Goal: Information Seeking & Learning: Learn about a topic

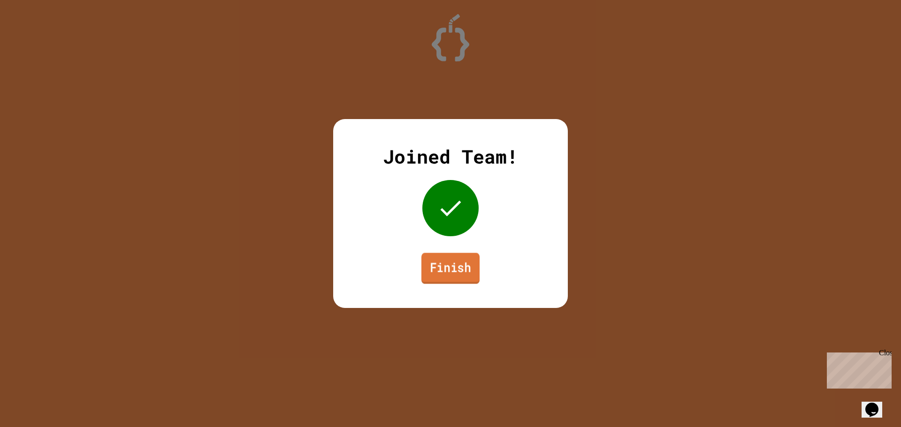
click at [455, 258] on link "Finish" at bounding box center [450, 268] width 58 height 31
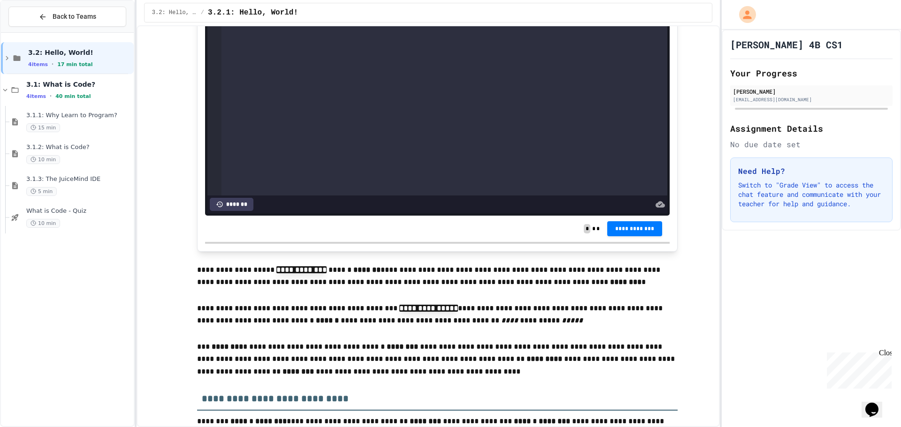
scroll to position [657, 0]
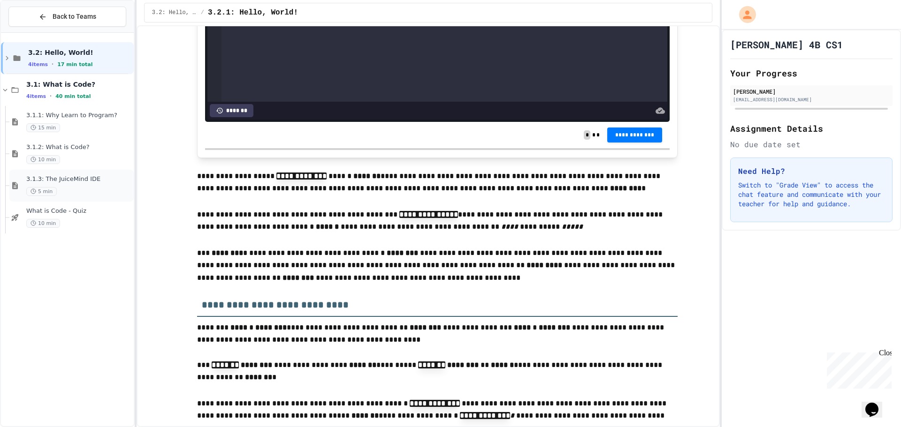
click at [84, 193] on div "5 min" at bounding box center [79, 191] width 106 height 9
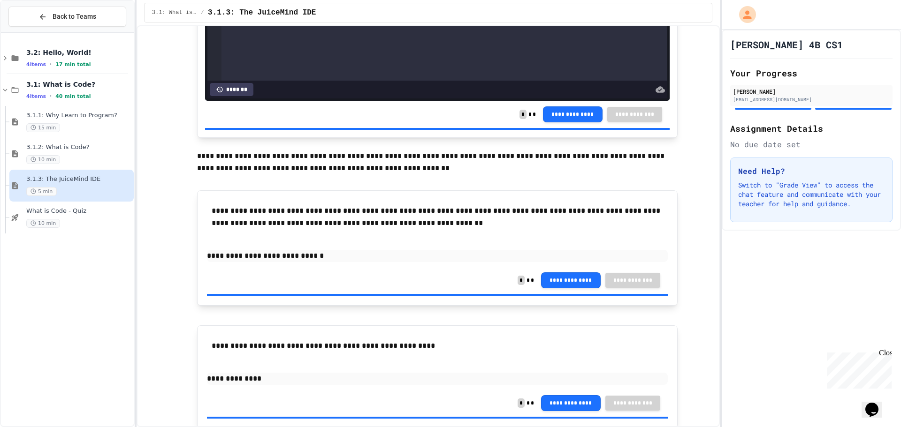
scroll to position [578, 0]
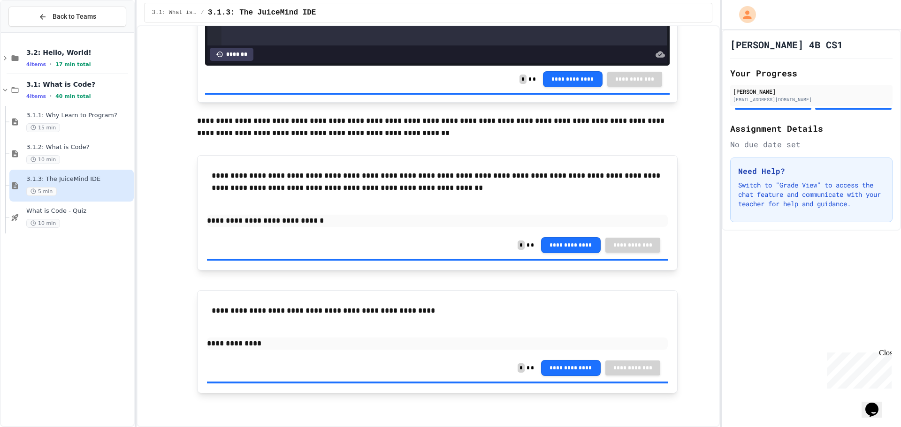
click at [70, 196] on div "5 min" at bounding box center [79, 191] width 106 height 9
click at [84, 18] on span "Back to Teams" at bounding box center [75, 17] width 44 height 10
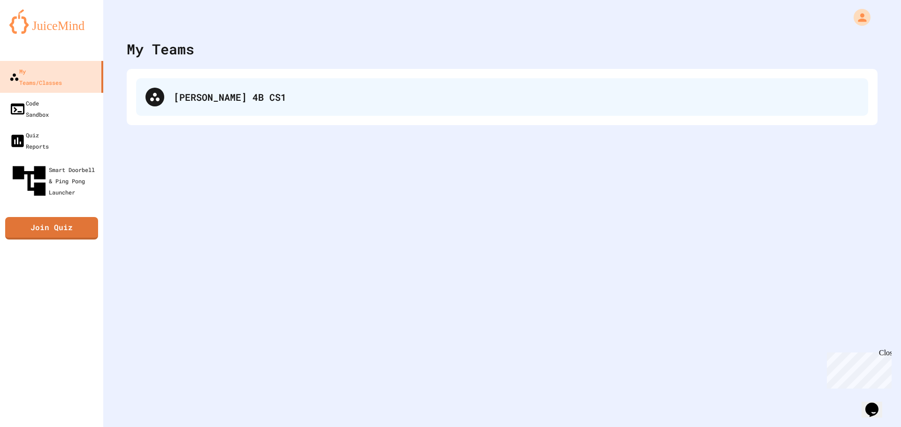
click at [232, 106] on div "Groves 4B CS1" at bounding box center [502, 97] width 732 height 38
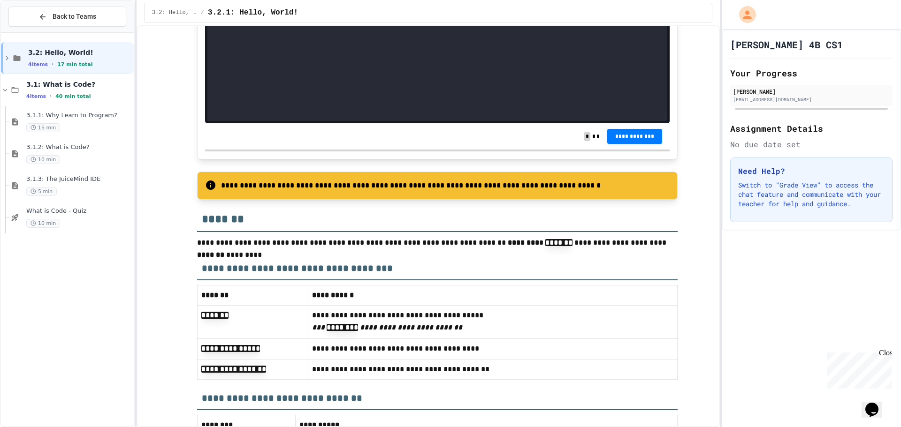
scroll to position [2329, 0]
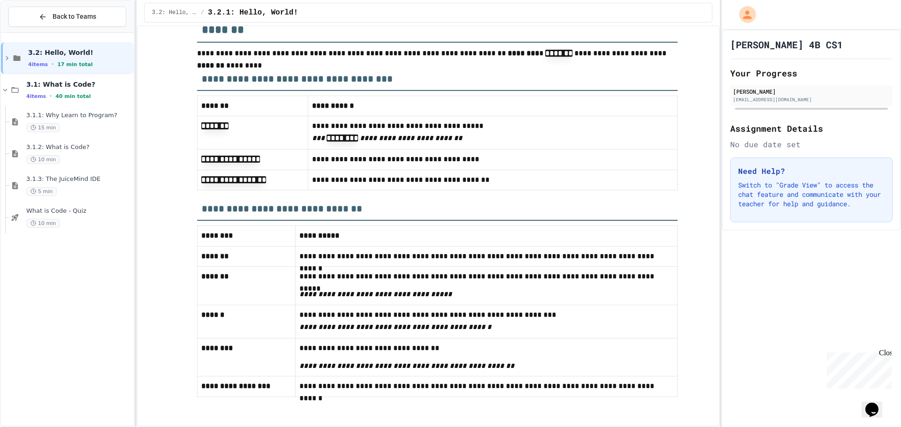
drag, startPoint x: 385, startPoint y: 205, endPoint x: 397, endPoint y: 170, distance: 37.0
click at [385, 203] on h3 "**********" at bounding box center [437, 205] width 480 height 30
click at [400, 174] on p "**********" at bounding box center [492, 180] width 361 height 12
click at [93, 120] on div "3.1.1: Why Learn to Program? 15 min" at bounding box center [79, 122] width 106 height 21
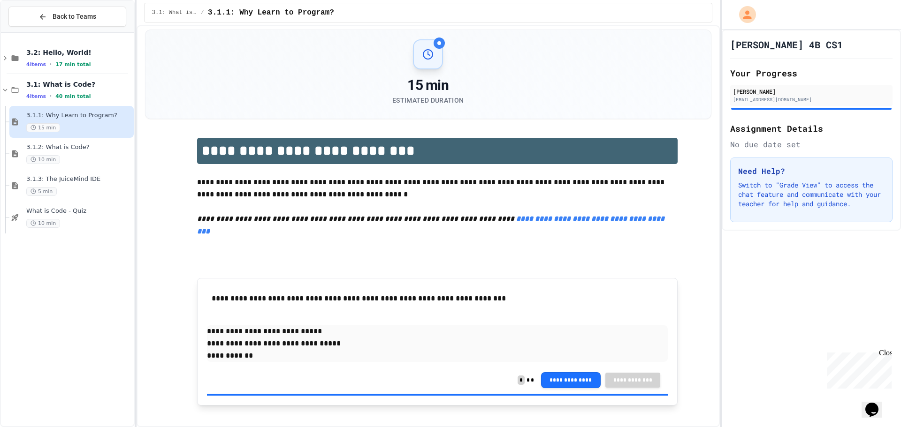
scroll to position [5, 0]
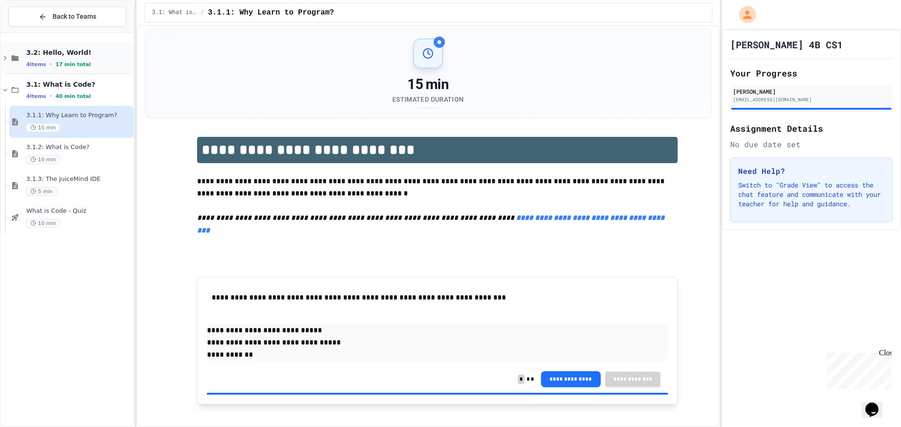
click at [91, 56] on span "3.2: Hello, World!" at bounding box center [79, 52] width 106 height 8
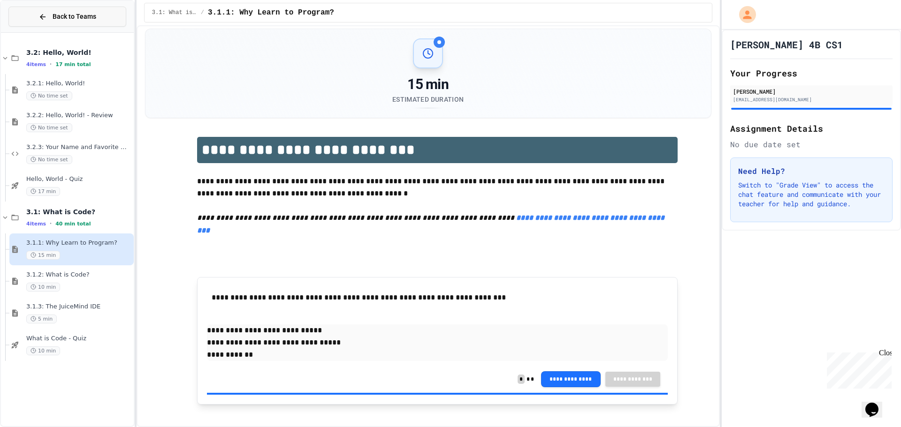
click at [63, 22] on button "Back to Teams" at bounding box center [67, 17] width 118 height 20
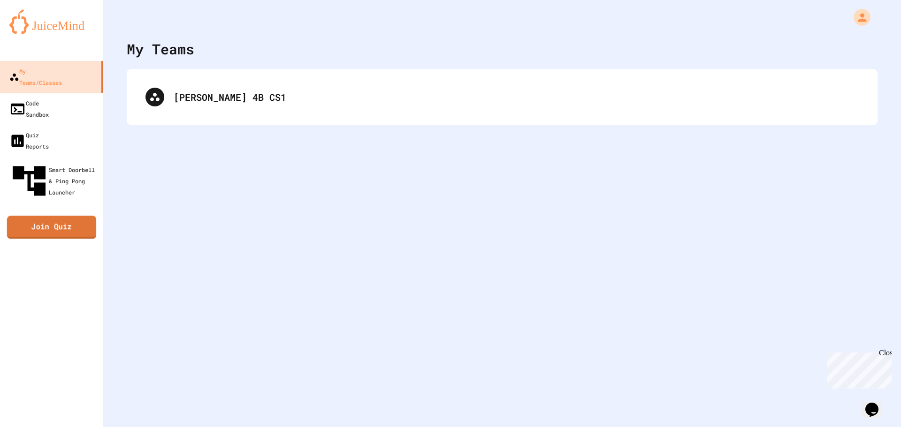
click at [55, 190] on div "My Teams/Classes Code Sandbox Quiz Reports Smart Doorbell & Ping Pong Launcher …" at bounding box center [51, 213] width 103 height 427
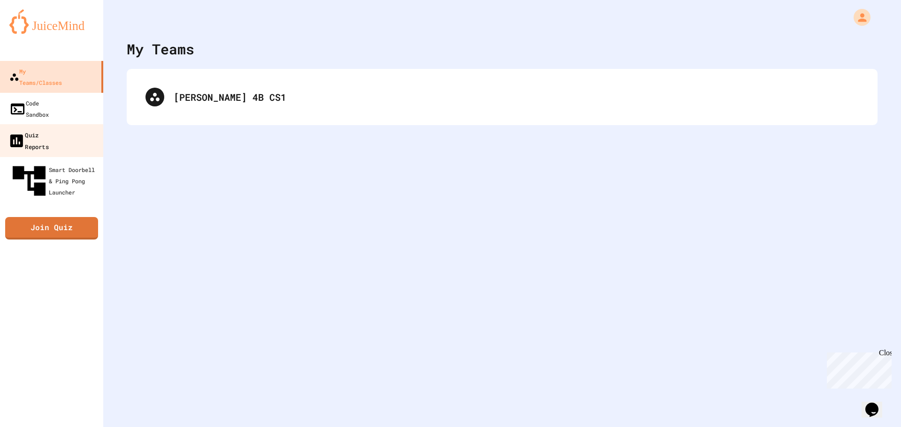
click at [38, 129] on div "Quiz Reports" at bounding box center [28, 140] width 41 height 23
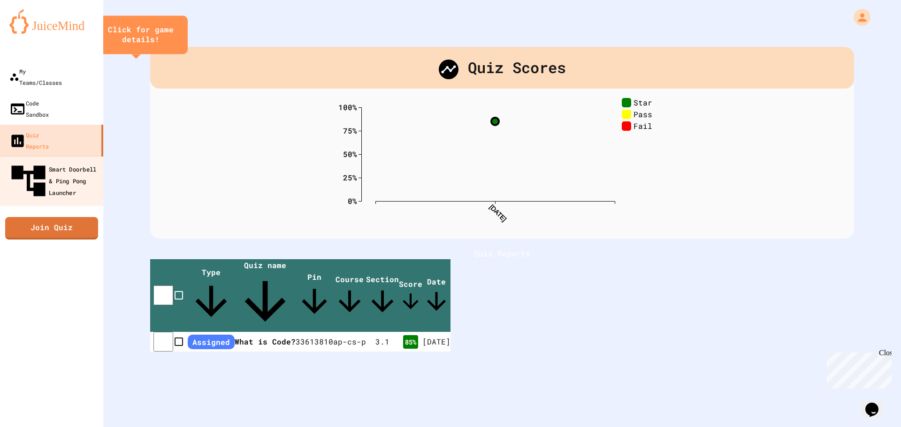
click at [55, 161] on div "Smart Doorbell & Ping Pong Launcher" at bounding box center [54, 181] width 93 height 41
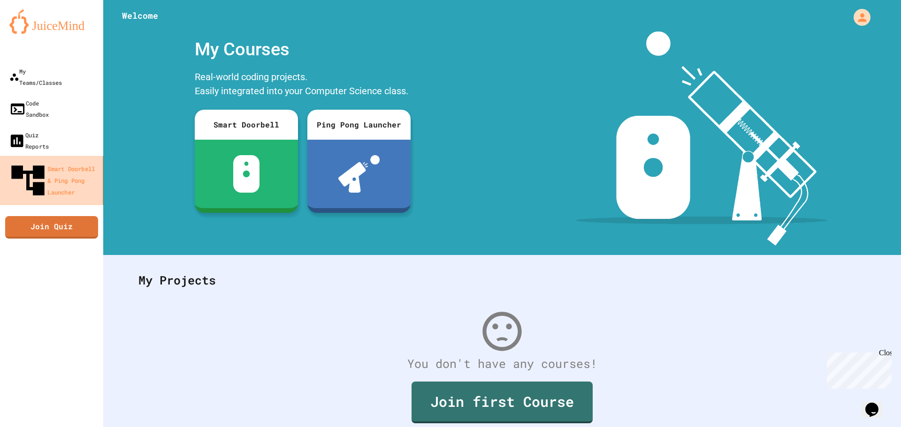
click at [48, 123] on ul "My Teams/Classes Code Sandbox Quiz Reports Smart Doorbell & Ping Pong Launcher" at bounding box center [51, 133] width 103 height 144
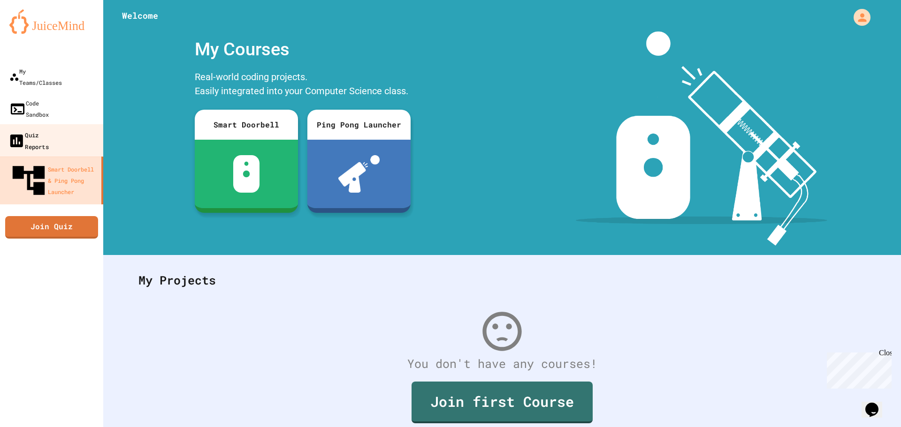
click at [47, 129] on div "Quiz Reports" at bounding box center [28, 140] width 41 height 23
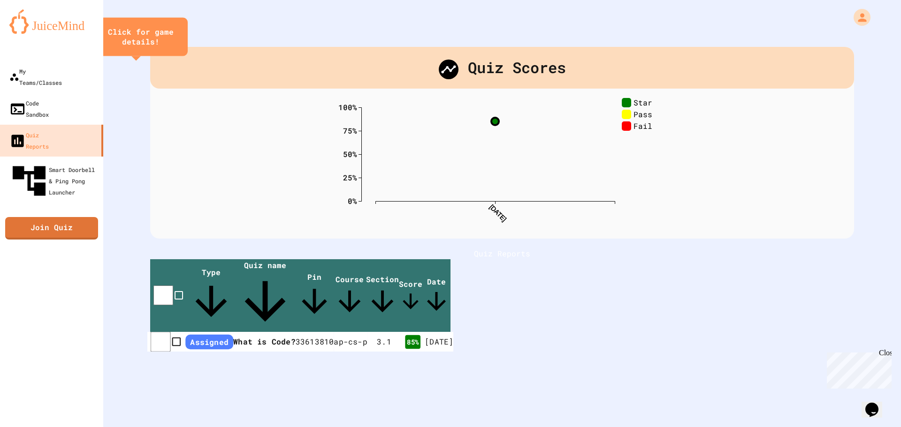
click at [212, 335] on span "Assigned" at bounding box center [209, 342] width 48 height 15
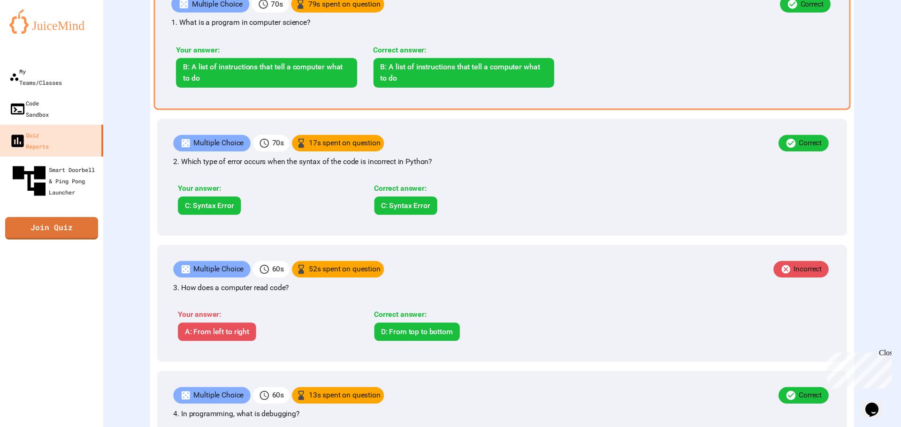
scroll to position [309, 0]
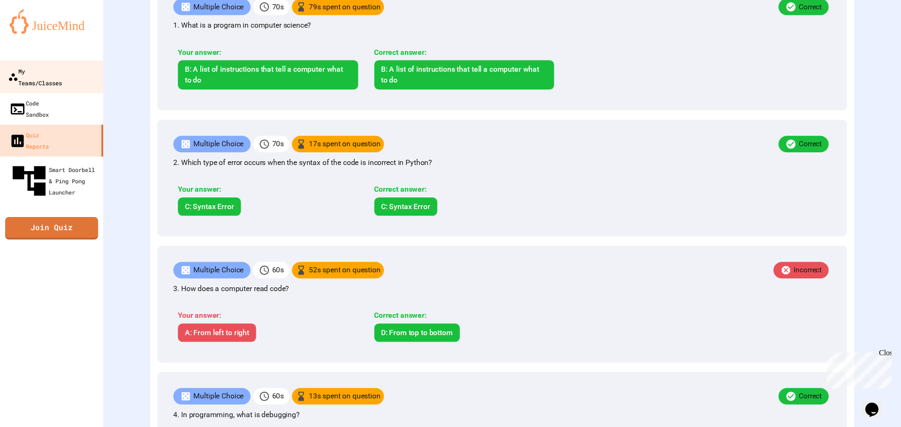
click at [85, 72] on link "My Teams/Classes" at bounding box center [52, 77] width 106 height 33
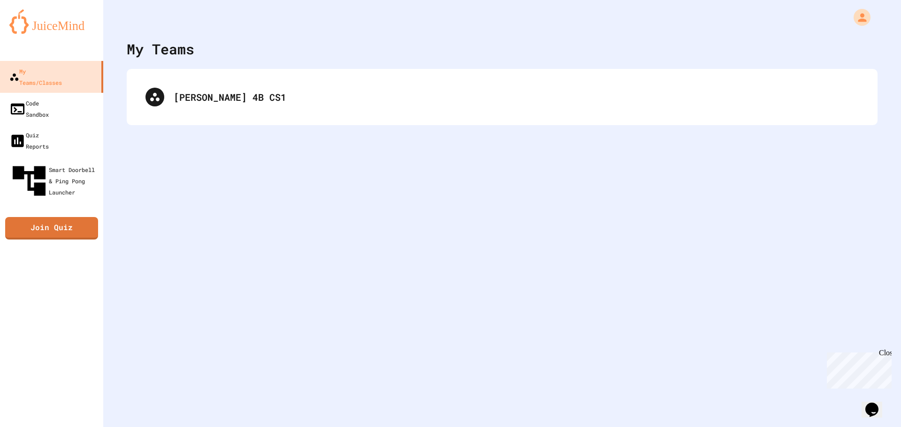
click at [55, 38] on link at bounding box center [51, 21] width 103 height 42
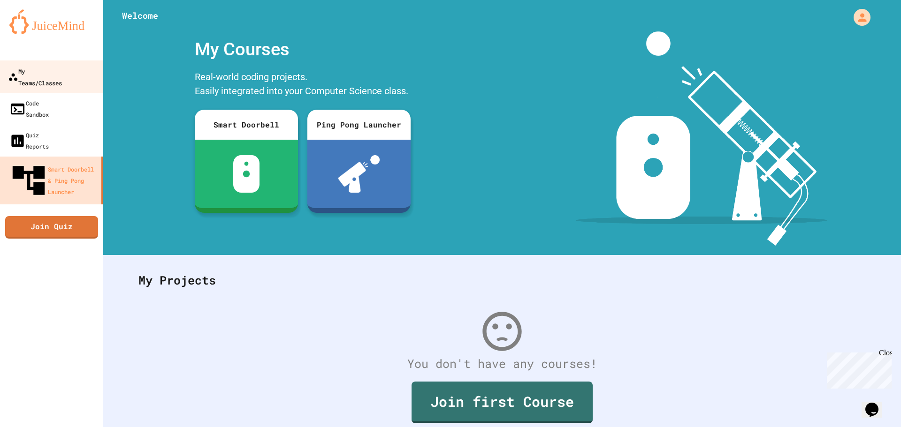
click at [53, 66] on div "My Teams/Classes" at bounding box center [35, 76] width 54 height 23
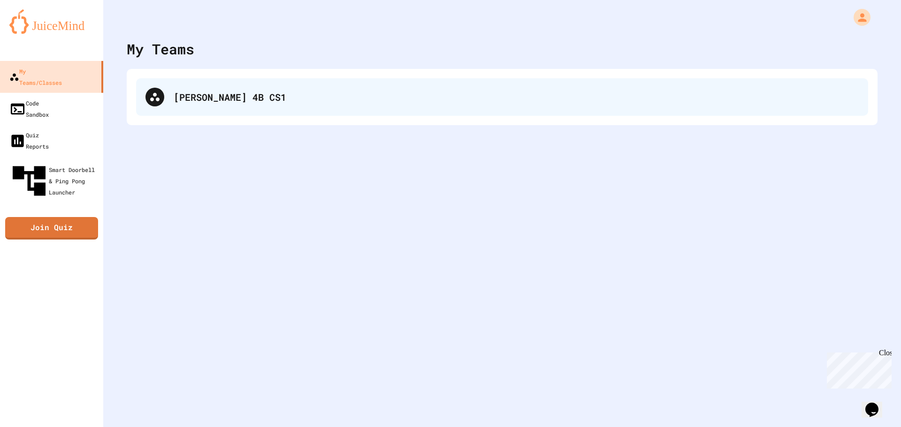
click at [251, 96] on div "Groves 4B CS1" at bounding box center [516, 97] width 685 height 14
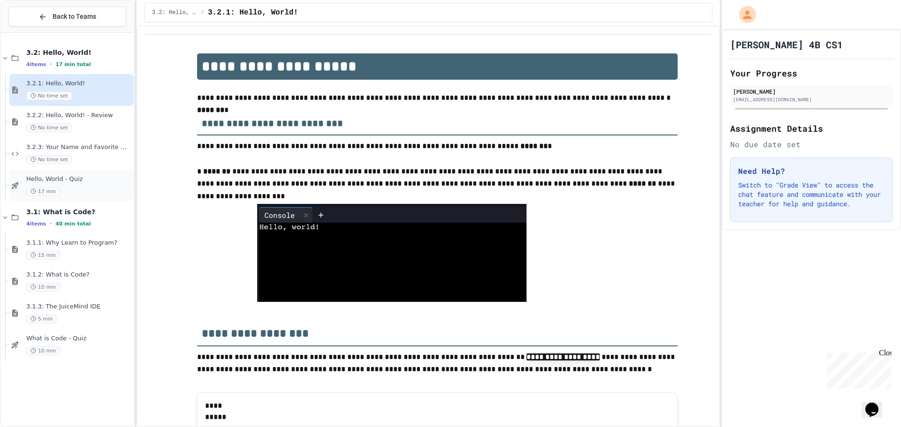
click at [73, 189] on div "17 min" at bounding box center [79, 191] width 106 height 9
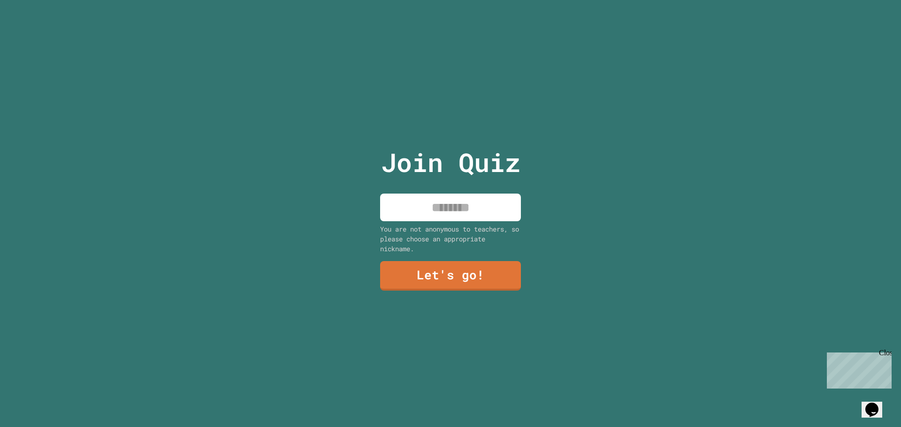
click at [462, 210] on input at bounding box center [450, 208] width 141 height 28
type input "*"
type input "*******"
click at [463, 273] on link "Let's go!" at bounding box center [451, 274] width 134 height 31
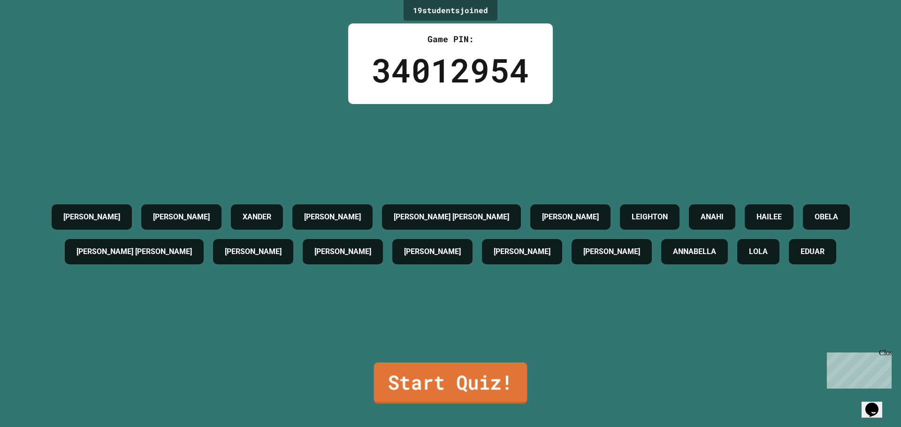
click at [458, 387] on link "Start Quiz!" at bounding box center [450, 383] width 153 height 41
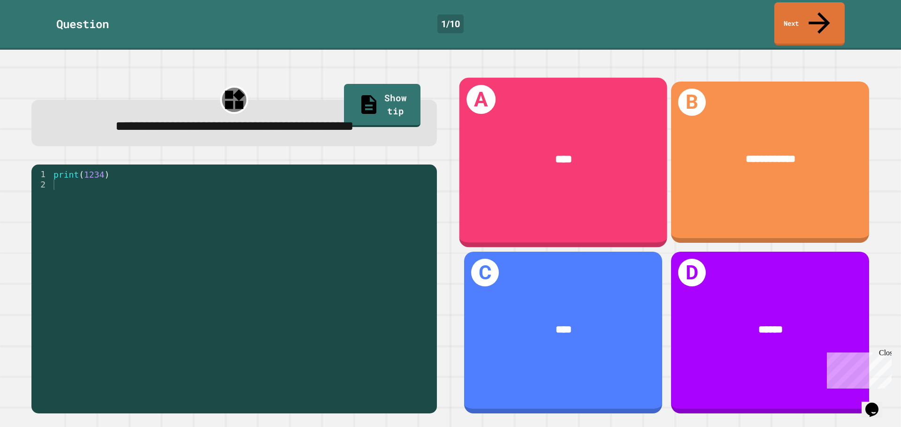
drag, startPoint x: 533, startPoint y: 179, endPoint x: 527, endPoint y: 178, distance: 5.7
click at [527, 178] on div "A ****" at bounding box center [563, 162] width 208 height 170
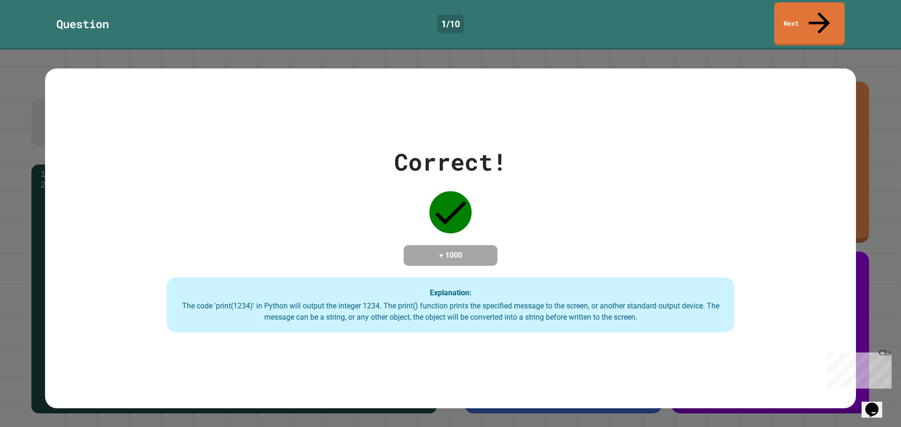
drag, startPoint x: 506, startPoint y: 306, endPoint x: 526, endPoint y: 281, distance: 31.7
click at [518, 301] on div "The code 'print(1234)' in Python will output the integer 1234. The print() func…" at bounding box center [450, 312] width 549 height 23
drag, startPoint x: 559, startPoint y: 220, endPoint x: 641, endPoint y: 116, distance: 132.2
click at [564, 216] on div "Correct! + 1000 Explanation: The code 'print(1234)' in Python will output the i…" at bounding box center [450, 238] width 811 height 189
click at [794, 23] on div "Question 1 / 10 Next" at bounding box center [450, 25] width 901 height 50
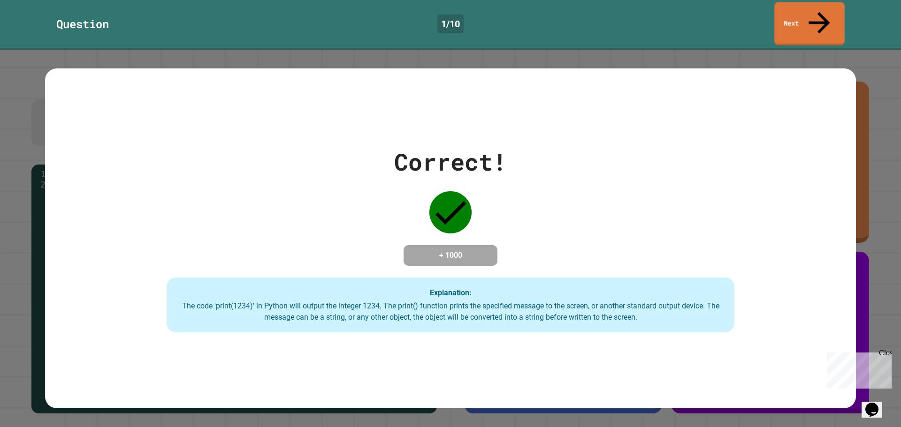
click at [795, 23] on div "Question 1 / 10 Next" at bounding box center [450, 25] width 901 height 50
click at [795, 13] on link "Next" at bounding box center [809, 23] width 71 height 46
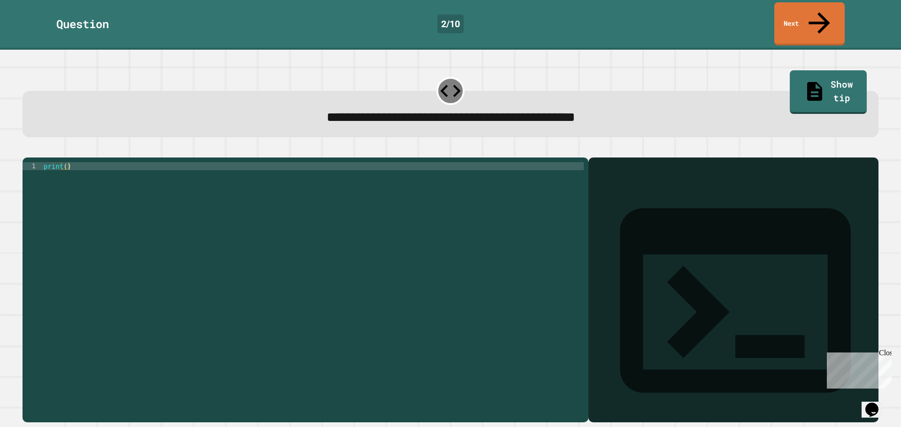
click at [86, 169] on div "print ( )" at bounding box center [313, 289] width 542 height 255
click at [85, 163] on div "print ( )" at bounding box center [313, 289] width 542 height 255
type textarea "*******"
click at [67, 162] on div "print ( )" at bounding box center [313, 289] width 542 height 255
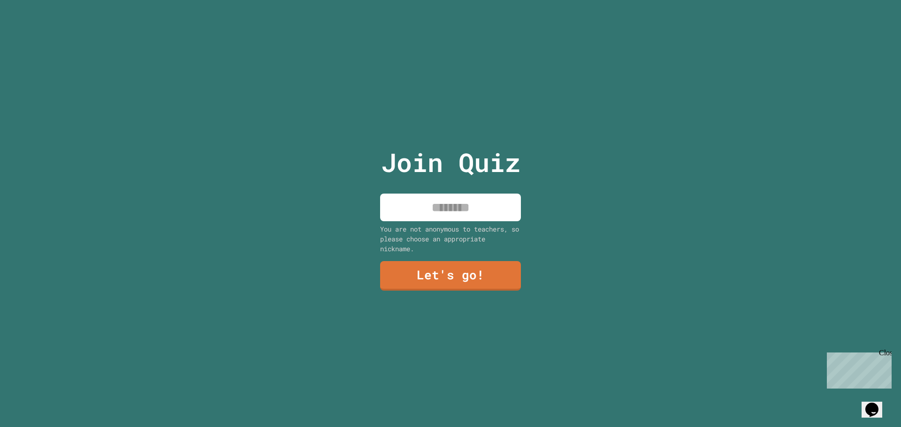
click at [429, 201] on input at bounding box center [450, 208] width 141 height 28
type input "*******"
click at [489, 269] on link "Let's go!" at bounding box center [451, 274] width 134 height 31
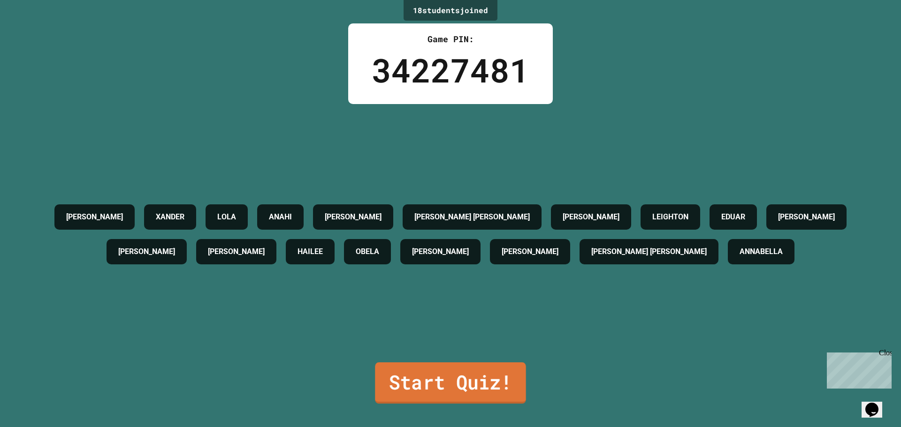
click at [392, 363] on link "Start Quiz!" at bounding box center [450, 383] width 151 height 41
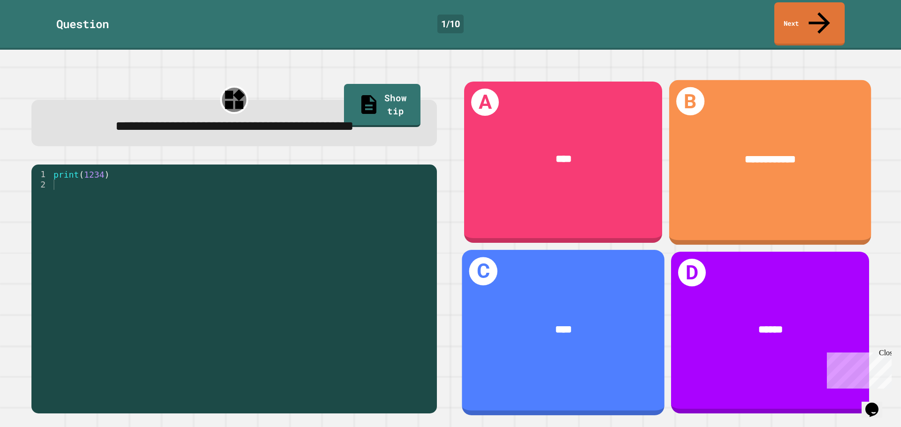
click at [691, 152] on div "**********" at bounding box center [770, 160] width 159 height 16
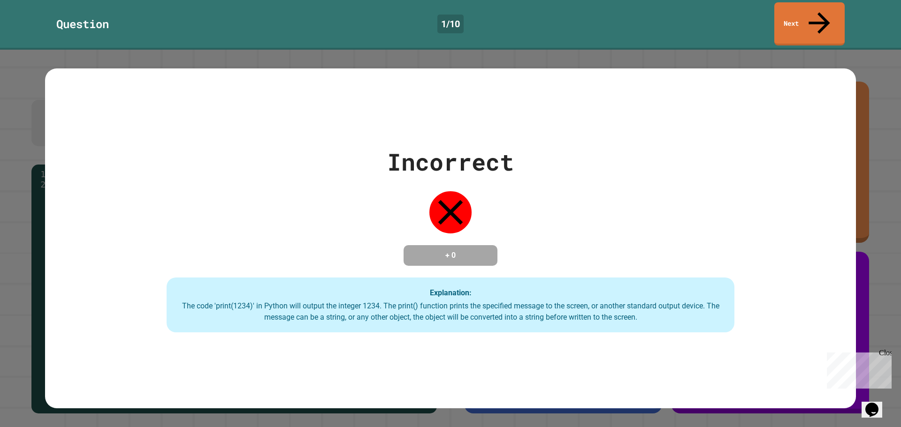
click at [453, 261] on div "Incorrect + 0 Explanation: The code 'print(1234)' in Python will output the int…" at bounding box center [450, 238] width 811 height 189
click at [821, 13] on icon at bounding box center [819, 21] width 32 height 33
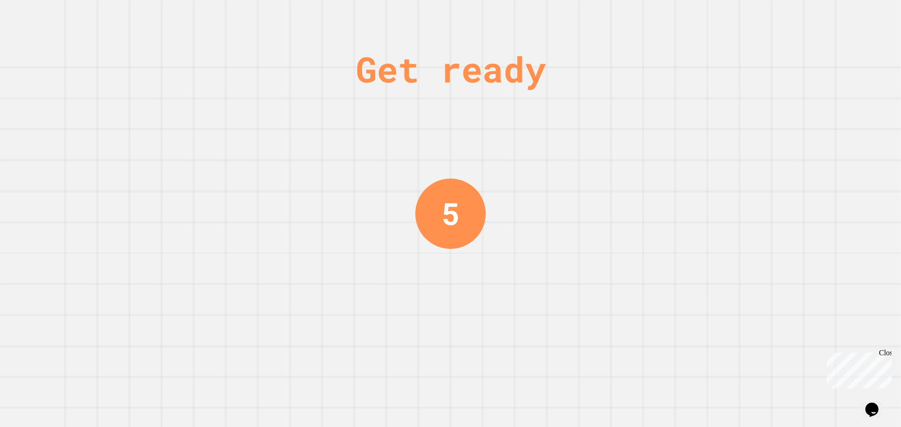
click at [450, 230] on div "5" at bounding box center [450, 214] width 18 height 46
click at [449, 239] on div "5" at bounding box center [450, 214] width 70 height 70
click at [449, 241] on div "4" at bounding box center [450, 213] width 69 height 69
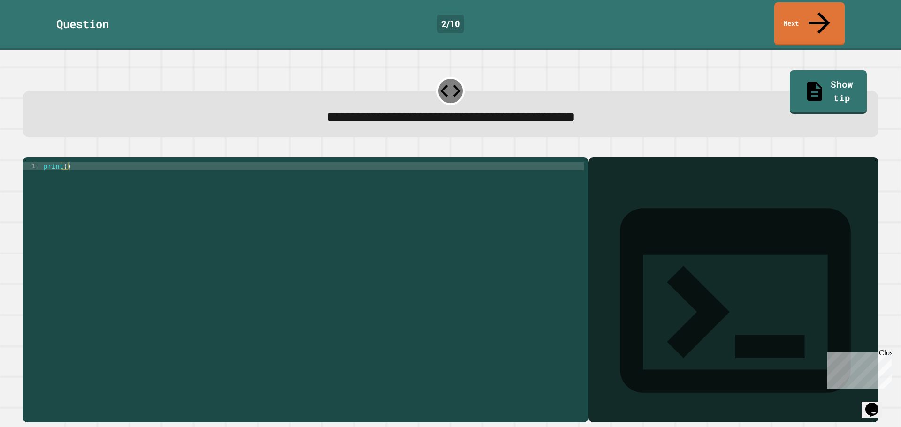
click at [347, 173] on div "print ( )" at bounding box center [313, 289] width 542 height 255
type textarea "**********"
click at [811, 76] on link "Show tip" at bounding box center [827, 91] width 75 height 46
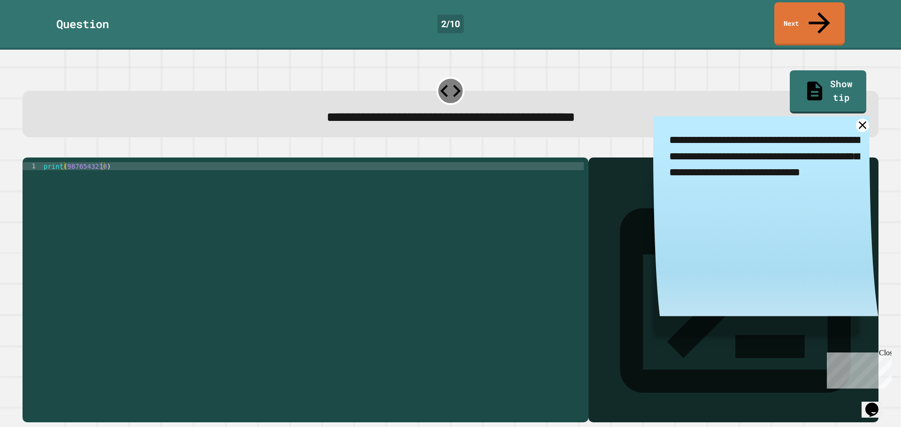
click at [551, 142] on div "**********" at bounding box center [450, 284] width 865 height 285
click at [107, 162] on div "print ( 9876543210 )" at bounding box center [313, 289] width 542 height 255
click at [27, 150] on icon "button" at bounding box center [27, 150] width 0 height 0
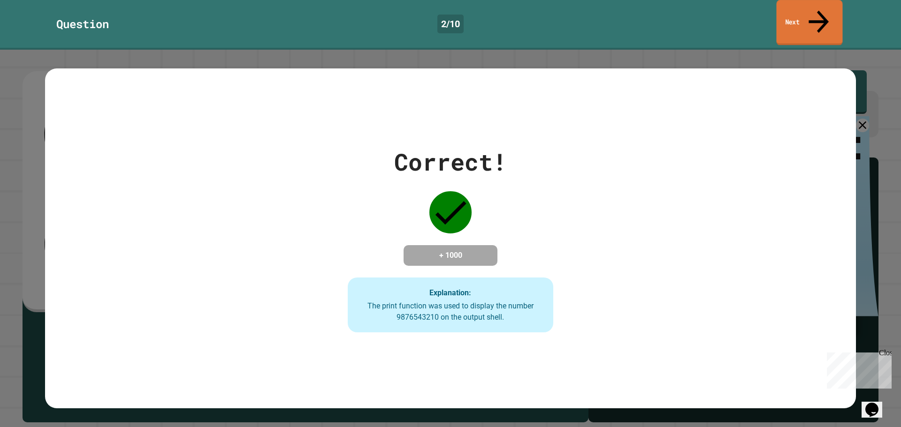
click at [818, 8] on icon at bounding box center [819, 21] width 30 height 33
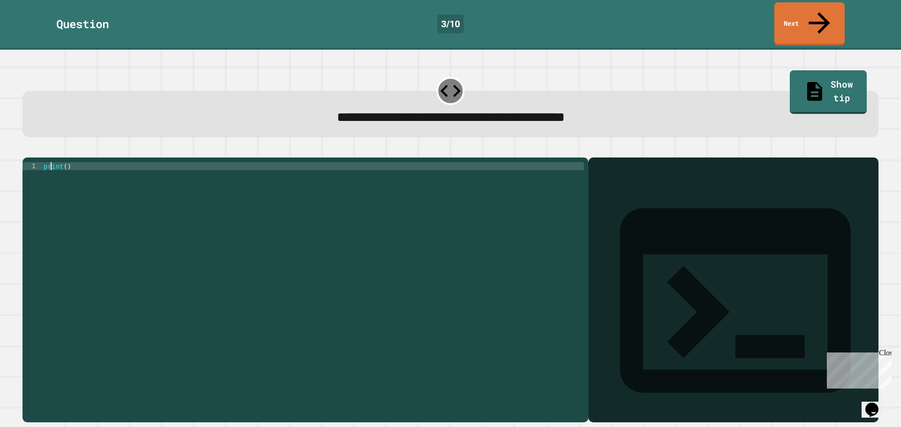
drag, startPoint x: 53, startPoint y: 158, endPoint x: 74, endPoint y: 159, distance: 21.2
click at [53, 162] on div "print ( )" at bounding box center [313, 289] width 542 height 255
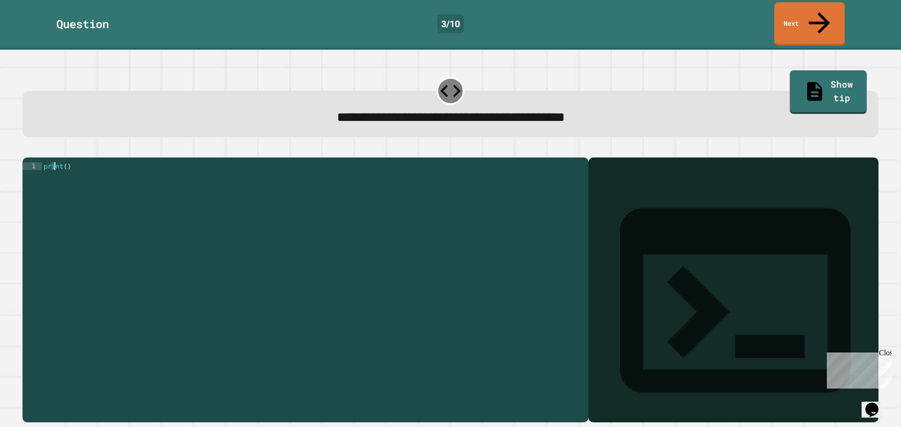
click at [67, 162] on div "print ( )" at bounding box center [313, 289] width 542 height 255
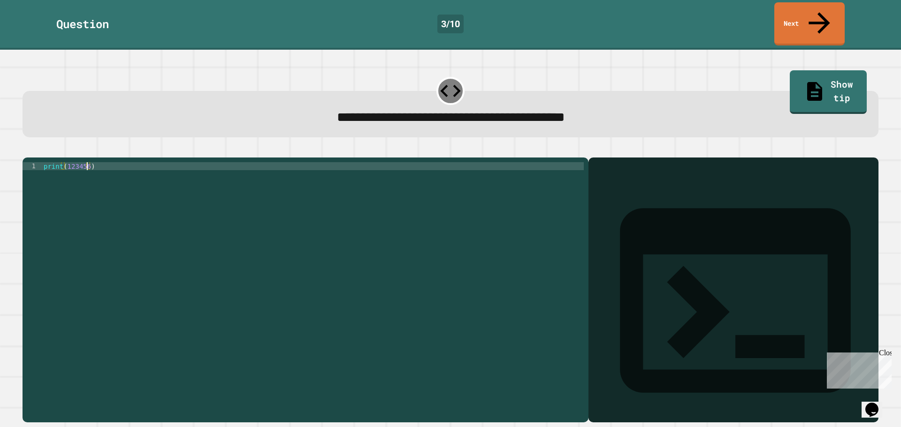
scroll to position [0, 3]
click at [97, 162] on div "print ( 123456 )" at bounding box center [313, 289] width 542 height 255
type textarea "**********"
click at [27, 150] on icon "button" at bounding box center [27, 150] width 0 height 0
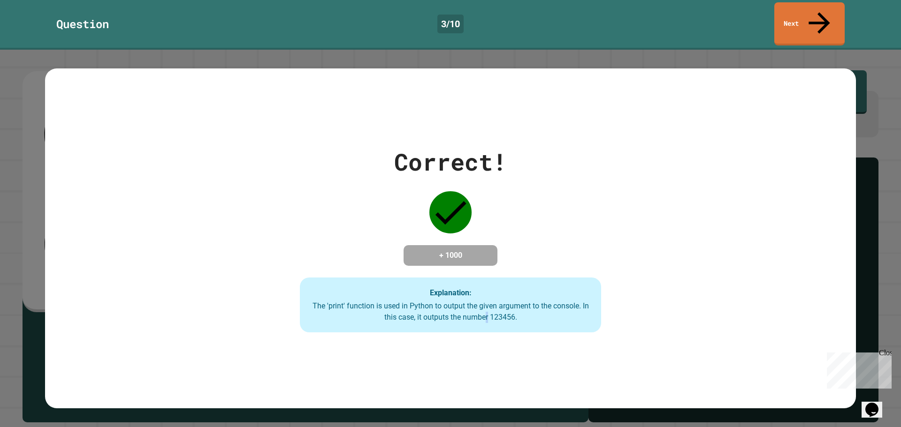
drag, startPoint x: 484, startPoint y: 397, endPoint x: 495, endPoint y: 373, distance: 26.6
click at [490, 383] on div "Correct! + 1000 Explanation: The 'print' function is used in Python to output t…" at bounding box center [450, 238] width 811 height 340
click at [840, 3] on link "Next" at bounding box center [809, 23] width 67 height 46
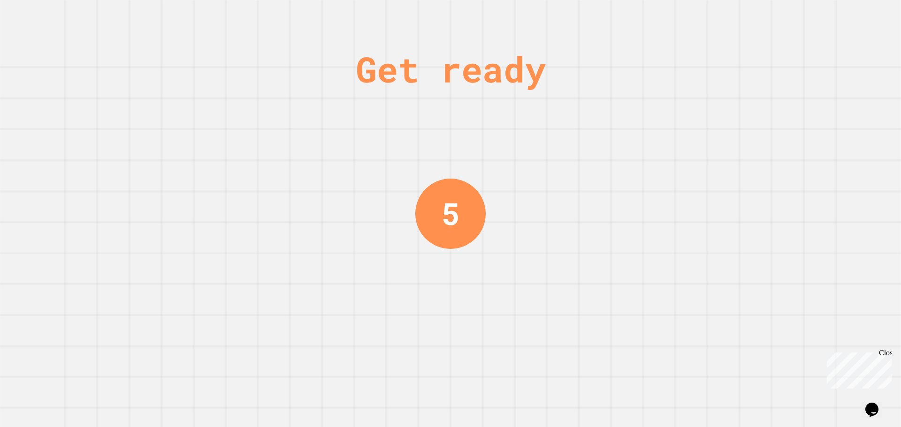
drag, startPoint x: 698, startPoint y: 96, endPoint x: 540, endPoint y: 194, distance: 186.3
click at [542, 192] on div "Get ready 5" at bounding box center [450, 213] width 901 height 427
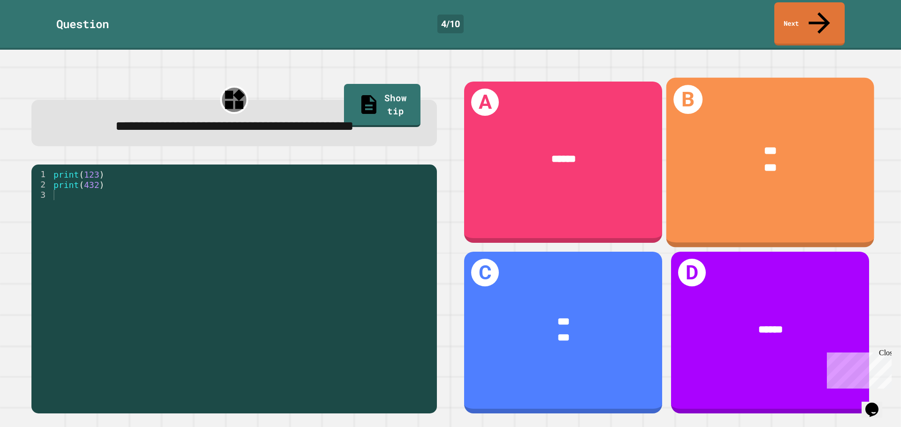
click at [727, 169] on div "*** ***" at bounding box center [770, 159] width 208 height 77
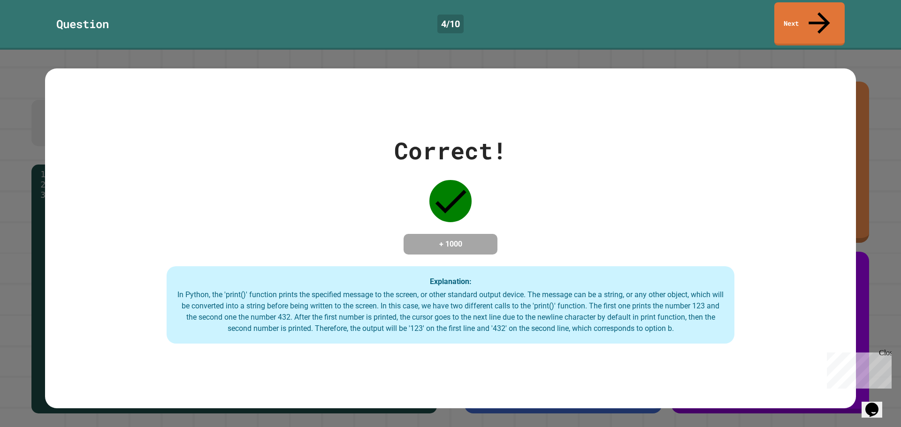
drag, startPoint x: 780, startPoint y: 139, endPoint x: 834, endPoint y: 140, distance: 53.5
click at [782, 140] on div "Correct! + 1000 Explanation: In Python, the 'print()' function prints the speci…" at bounding box center [450, 238] width 811 height 211
click at [806, 15] on link "Next" at bounding box center [809, 23] width 64 height 46
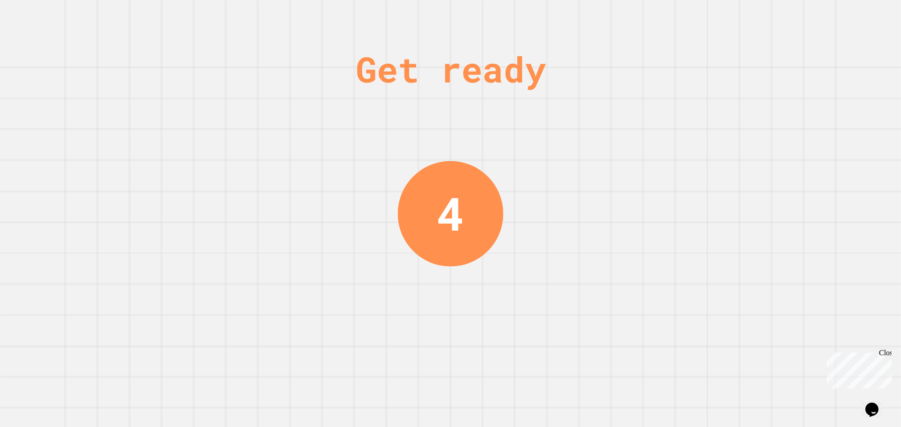
drag, startPoint x: 488, startPoint y: 144, endPoint x: 472, endPoint y: 151, distance: 17.4
click at [474, 151] on div "Get ready 4" at bounding box center [450, 213] width 901 height 427
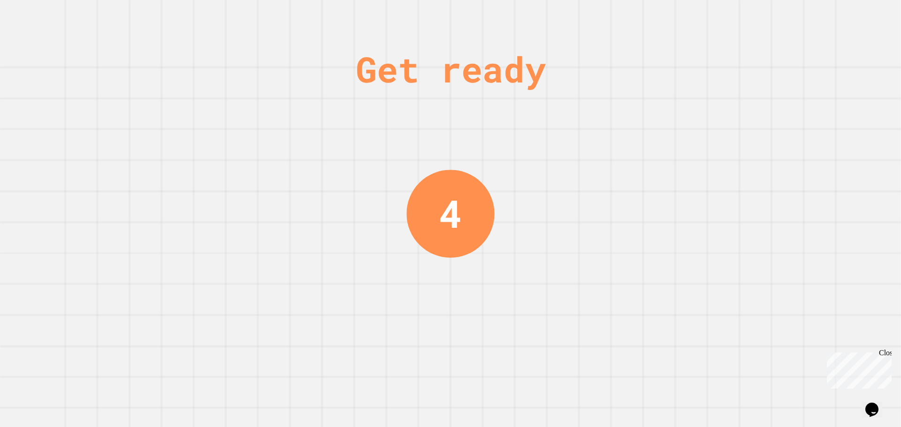
click at [472, 151] on div "Get ready 4" at bounding box center [450, 213] width 70 height 427
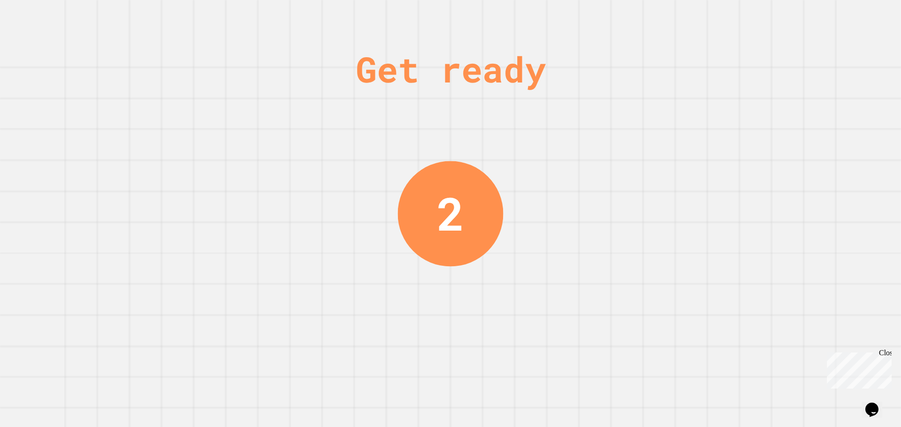
click at [419, 228] on div "2" at bounding box center [451, 214] width 106 height 106
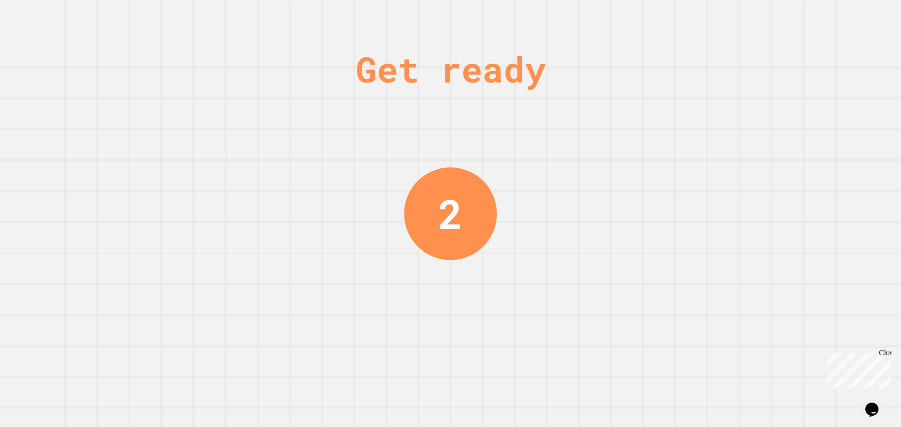
click at [420, 226] on div "2" at bounding box center [450, 213] width 93 height 93
click at [471, 174] on div "Get ready 1" at bounding box center [450, 213] width 70 height 427
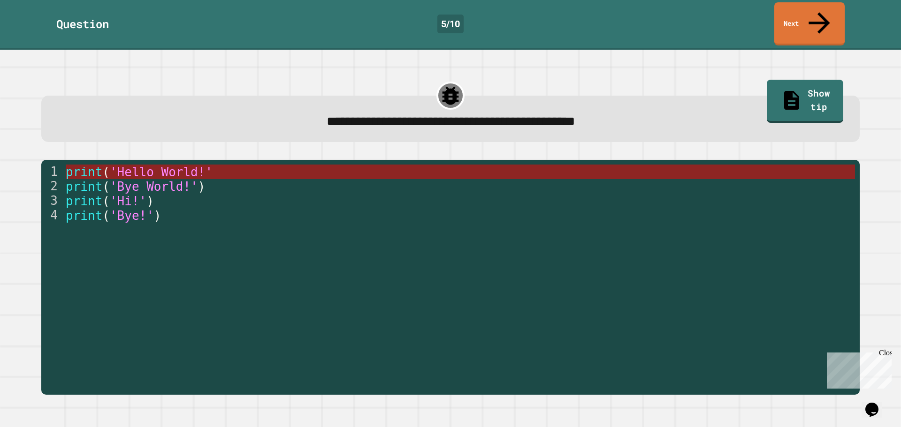
click at [167, 165] on span "'Hello World!'" at bounding box center [161, 172] width 103 height 14
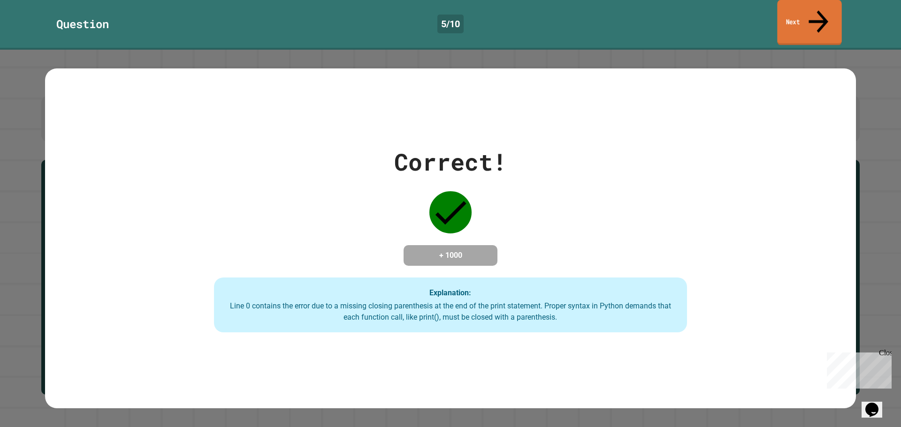
click at [805, 9] on link "Next" at bounding box center [809, 23] width 64 height 46
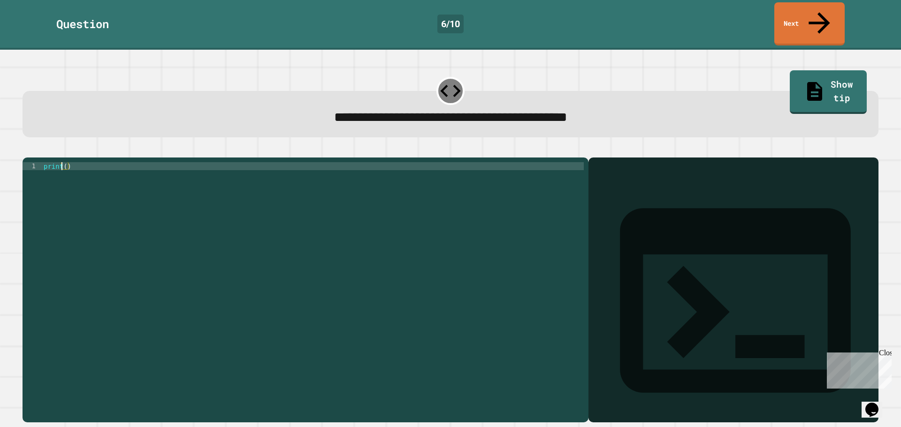
click at [59, 162] on div "print ( )" at bounding box center [313, 289] width 542 height 255
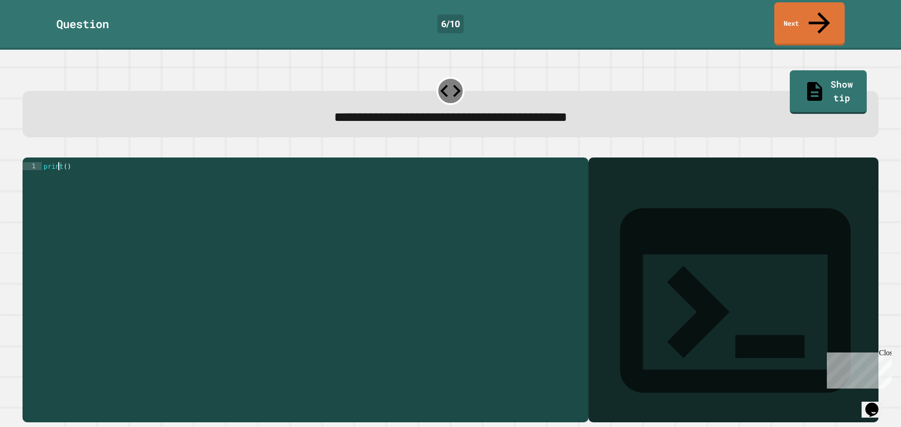
click at [62, 162] on div "print ( )" at bounding box center [313, 281] width 542 height 239
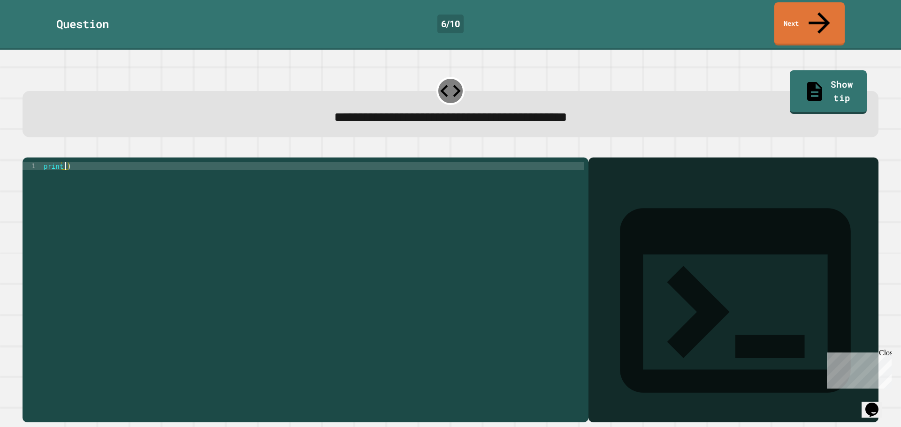
click at [64, 162] on div "print ( )" at bounding box center [313, 289] width 542 height 255
type textarea "**********"
click at [27, 150] on icon "button" at bounding box center [27, 150] width 0 height 0
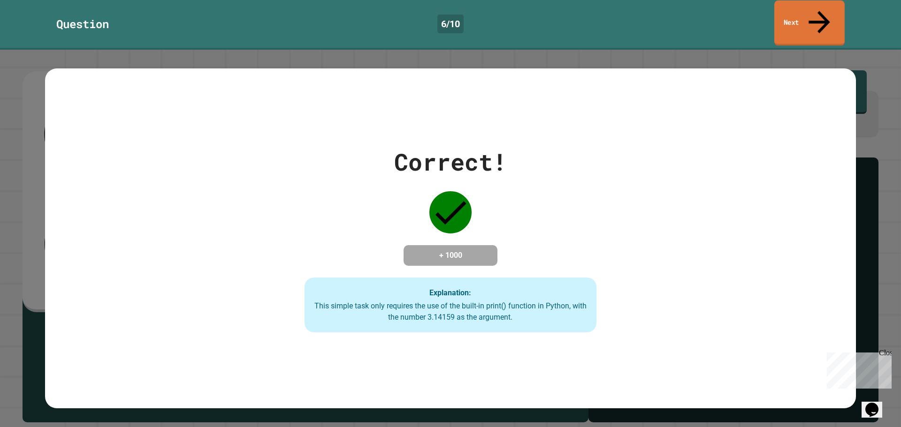
click at [812, 10] on link "Next" at bounding box center [809, 23] width 70 height 46
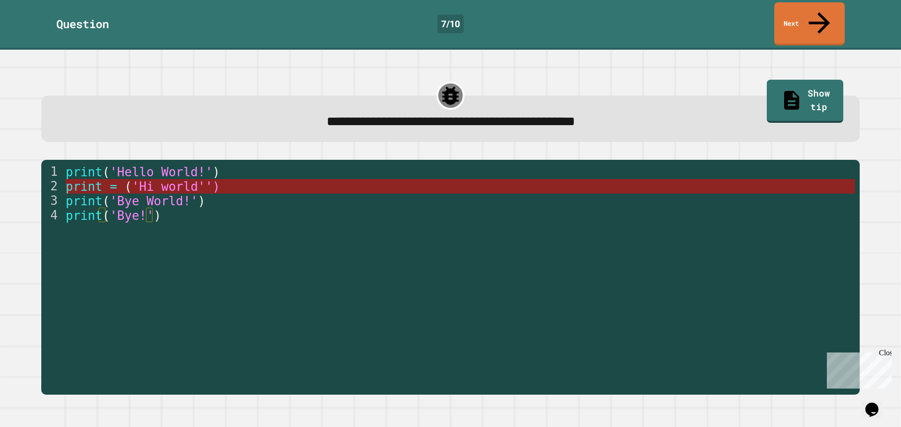
click at [187, 180] on span "'Hi world'')" at bounding box center [175, 187] width 88 height 14
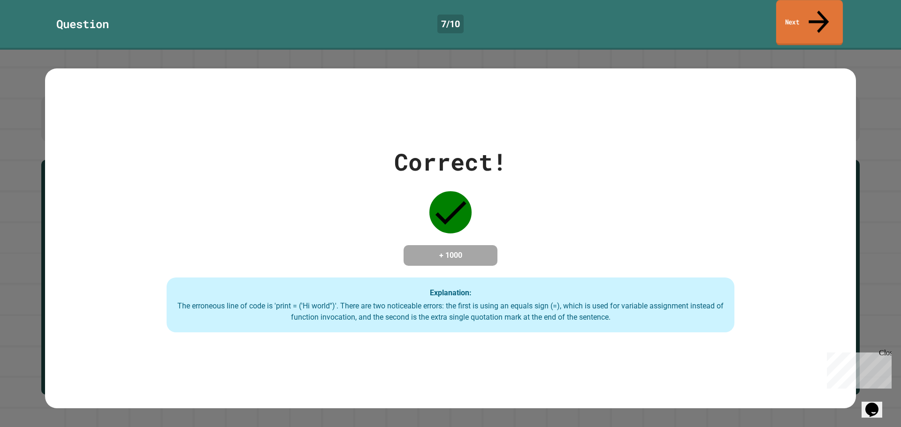
click at [820, 15] on icon at bounding box center [819, 21] width 30 height 33
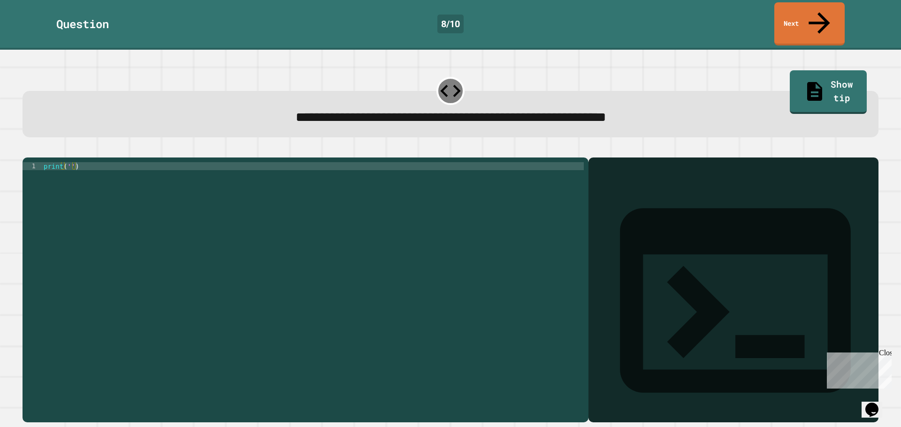
click at [73, 162] on div "print ( '' )" at bounding box center [313, 289] width 542 height 255
click at [68, 162] on div "print ( '' )" at bounding box center [313, 289] width 542 height 255
click at [36, 152] on icon "button" at bounding box center [33, 155] width 5 height 7
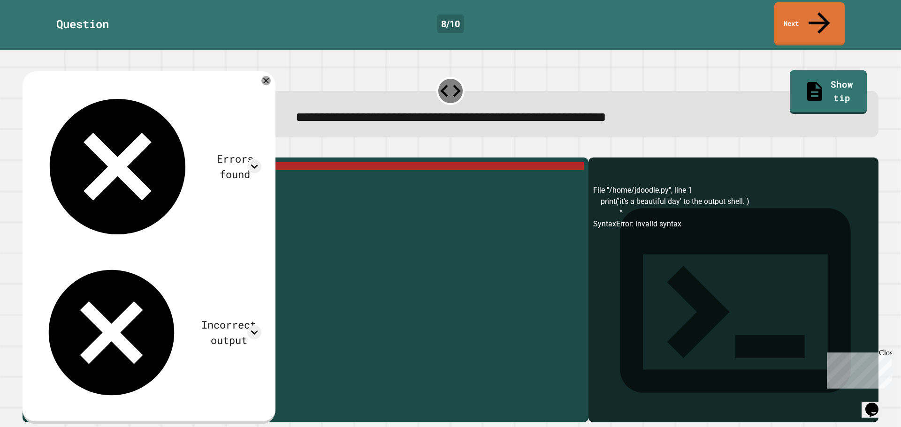
click at [215, 162] on div "print ( 'it' s a beautiful day ' to the output shell. )" at bounding box center [313, 289] width 542 height 255
click at [226, 162] on div "print ( 'it' s a beautiful day ' to the output shell. )" at bounding box center [313, 289] width 542 height 255
drag, startPoint x: 774, startPoint y: 68, endPoint x: 765, endPoint y: 71, distance: 9.2
click at [793, 68] on link "Show tip" at bounding box center [828, 91] width 70 height 46
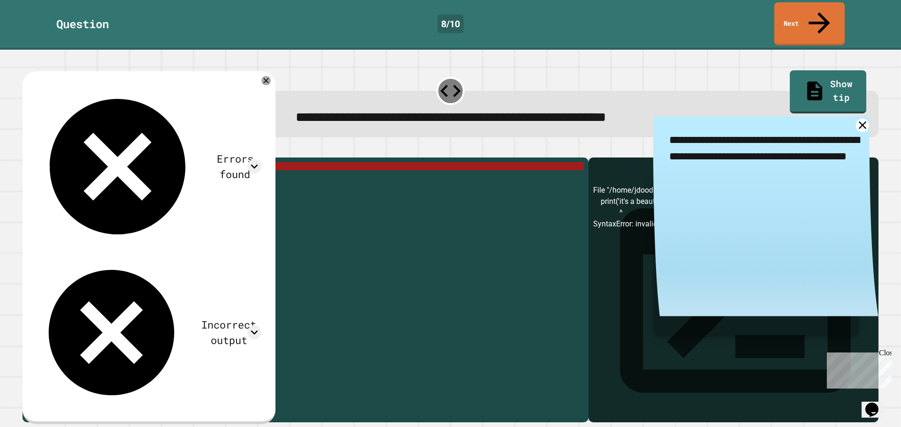
drag, startPoint x: 446, startPoint y: 125, endPoint x: 397, endPoint y: 146, distance: 53.2
click at [400, 144] on div "**********" at bounding box center [450, 284] width 865 height 285
click at [212, 162] on div "print ( 'it' s a beautiful day ' to the output shell. )" at bounding box center [313, 289] width 542 height 255
click at [213, 162] on div "print ( 'it' s a beautiful day ' to the output shell. )" at bounding box center [313, 289] width 542 height 255
click at [214, 162] on div "print ( 'it' s a beautiful day ' to the output shell. )" at bounding box center [313, 281] width 542 height 239
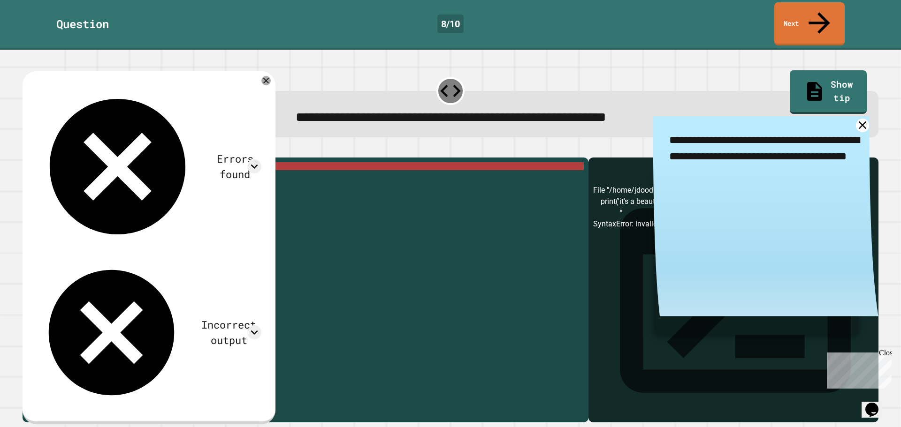
click at [221, 162] on div "print ( 'it' s a beautiful day ' to the output shell. )" at bounding box center [313, 289] width 542 height 255
click at [224, 162] on div "print ( 'it' s a beautiful day ' to the output shell. )" at bounding box center [313, 289] width 542 height 255
click at [221, 162] on div "print ( 'it' s a beautiful day ' to the output shell. )" at bounding box center [313, 289] width 542 height 255
click at [229, 162] on div "print ( 'it' s a beautiful day ' to the output shell. )" at bounding box center [313, 289] width 542 height 255
click at [223, 162] on div "print ( 'it' s a beautiful day ' to the output shell. )" at bounding box center [313, 289] width 542 height 255
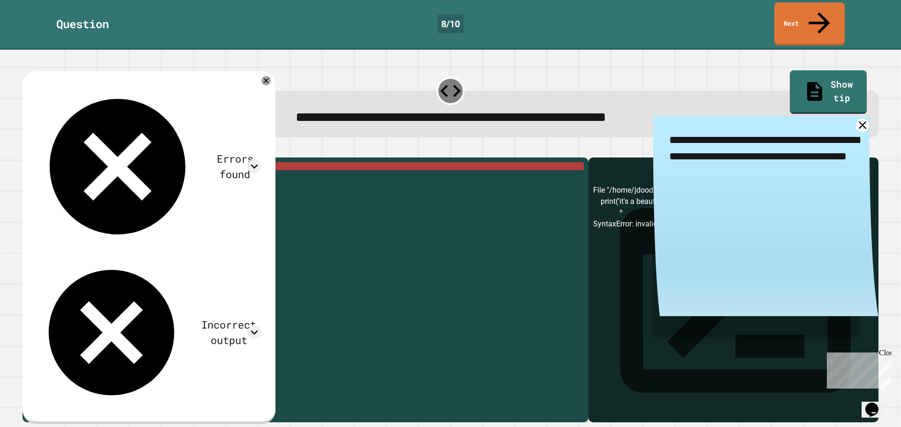
click at [221, 162] on div "print ( 'it' s a beautiful day ' to the output shell. )" at bounding box center [313, 289] width 542 height 255
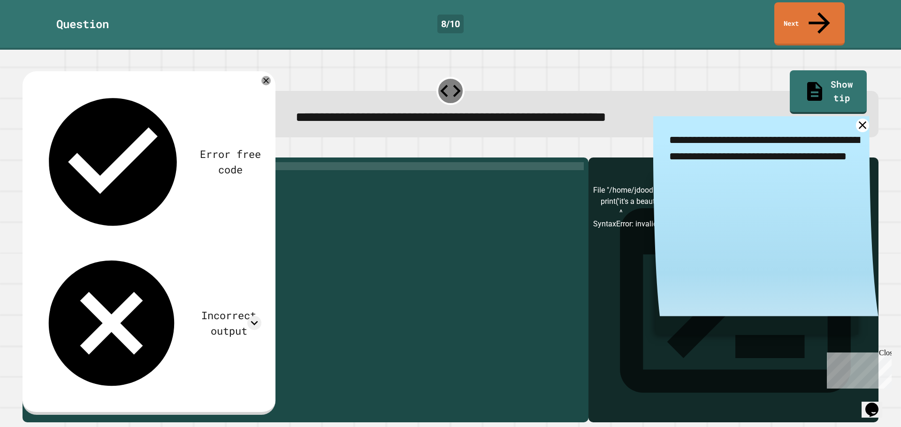
scroll to position [0, 1]
click at [46, 150] on icon "button" at bounding box center [46, 150] width 0 height 0
click at [64, 162] on div "print ( '' )" at bounding box center [313, 281] width 542 height 239
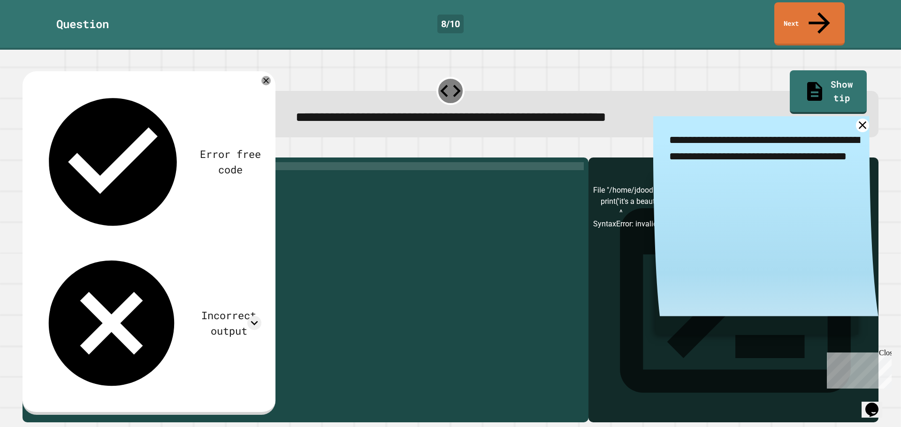
type textarea "**********"
click at [27, 150] on icon "button" at bounding box center [27, 150] width 0 height 0
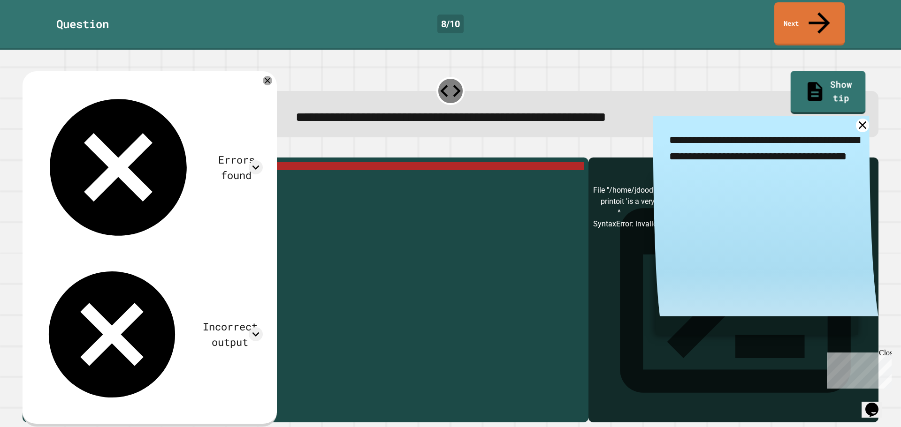
drag, startPoint x: 836, startPoint y: 45, endPoint x: 831, endPoint y: 45, distance: 5.2
click at [835, 50] on div "**********" at bounding box center [450, 239] width 901 height 378
drag, startPoint x: 822, startPoint y: 49, endPoint x: 805, endPoint y: 37, distance: 20.5
click at [817, 68] on link "Show tip" at bounding box center [828, 91] width 74 height 46
click at [798, 0] on div "Question 8 / 10 Next" at bounding box center [450, 25] width 901 height 50
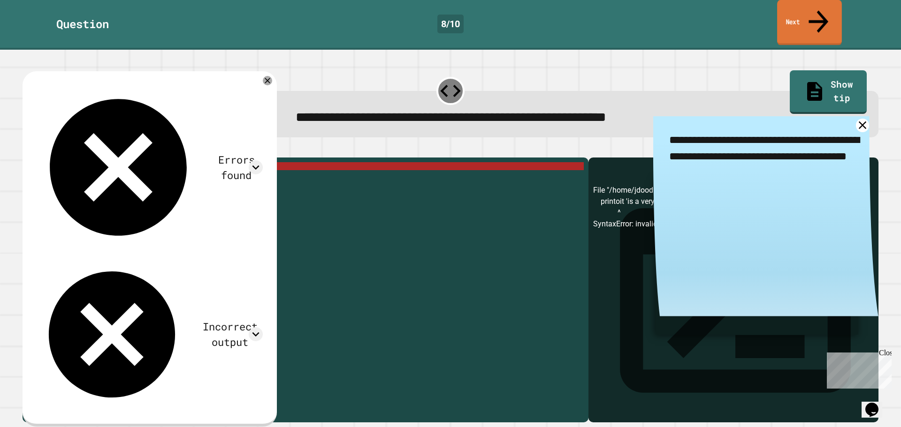
click at [813, 13] on link "Next" at bounding box center [809, 23] width 65 height 46
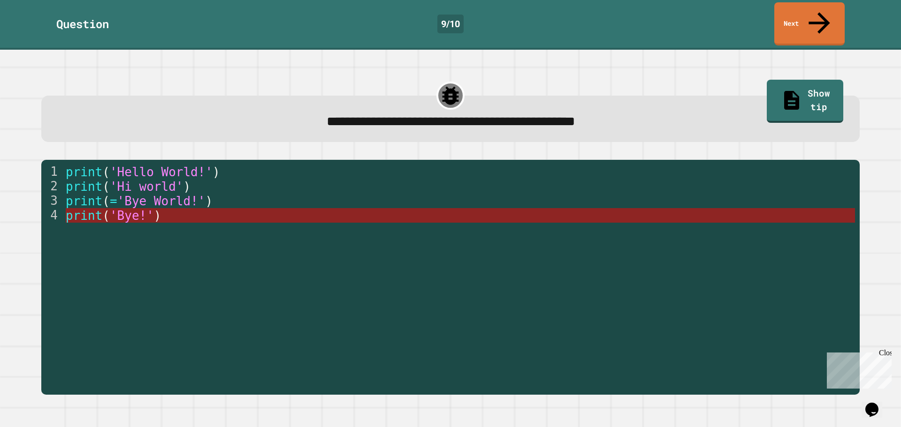
click at [139, 209] on span "'Bye!'" at bounding box center [132, 216] width 44 height 14
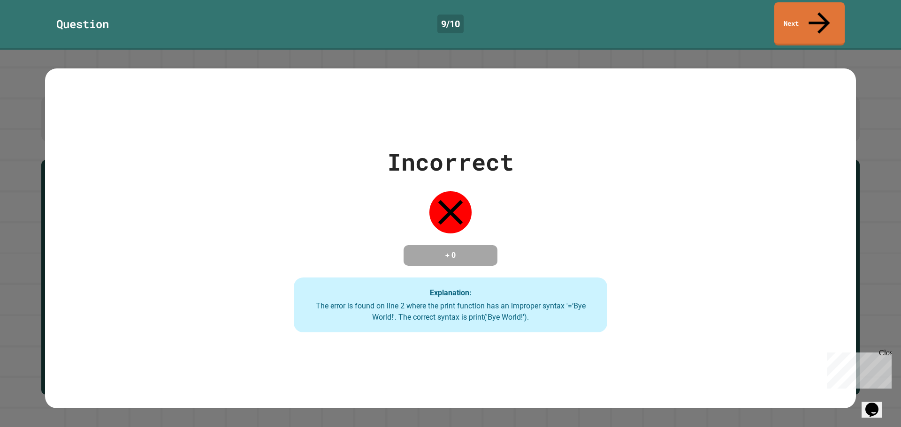
click at [477, 245] on div "+ 0" at bounding box center [450, 255] width 94 height 21
click at [814, 8] on link "Next" at bounding box center [808, 23] width 69 height 46
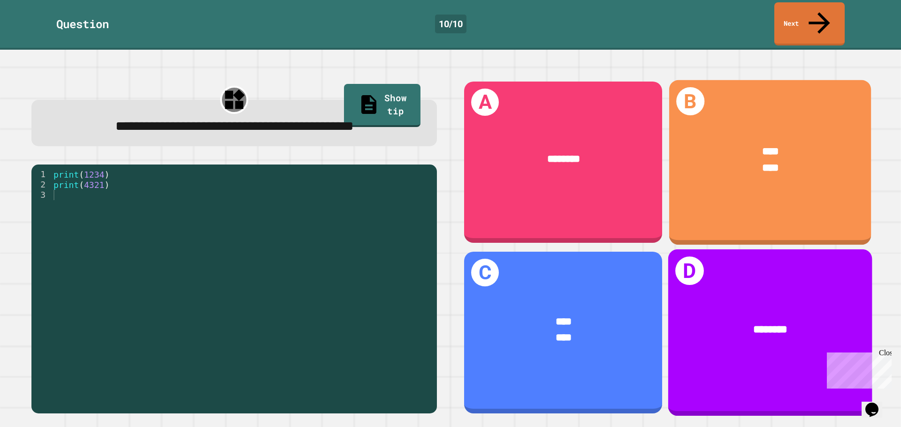
click at [688, 212] on div "B **** ****" at bounding box center [770, 162] width 202 height 165
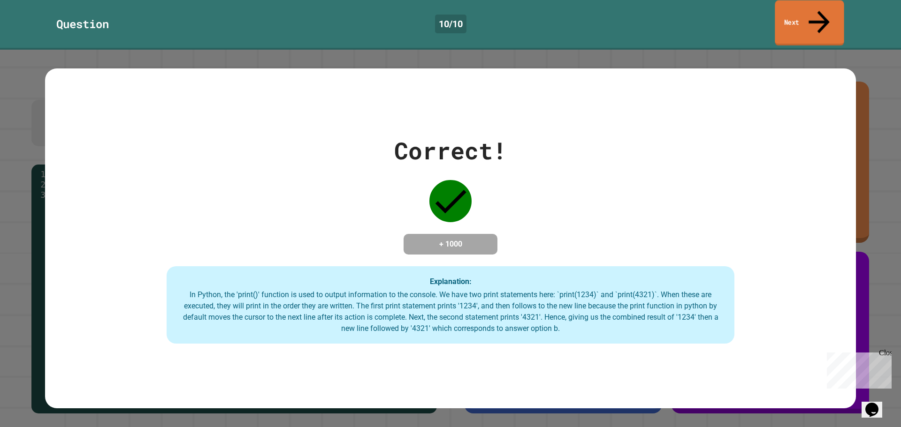
click at [835, 12] on link "Next" at bounding box center [808, 23] width 69 height 46
